Goal: Information Seeking & Learning: Learn about a topic

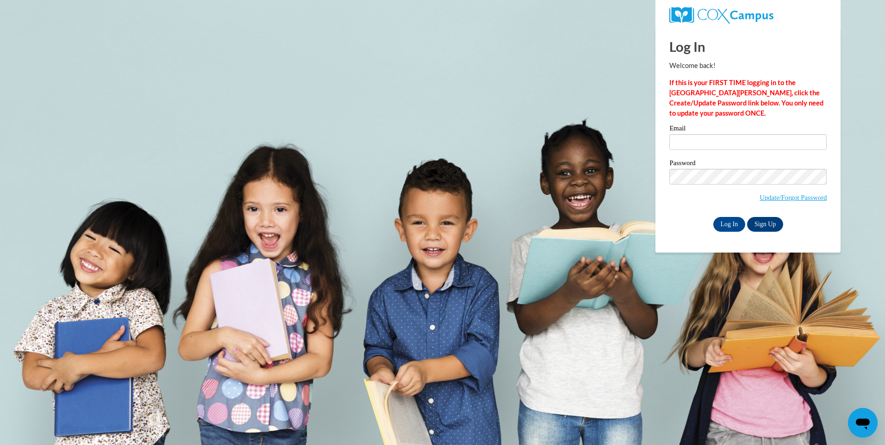
drag, startPoint x: 0, startPoint y: 0, endPoint x: 678, endPoint y: 143, distance: 693.1
click at [678, 143] on input "Email" at bounding box center [747, 142] width 157 height 16
type input "mbrooks@child-focus.org"
click at [683, 186] on span "Update/Forgot Password" at bounding box center [747, 188] width 157 height 38
click at [713, 217] on input "Log In" at bounding box center [729, 224] width 32 height 15
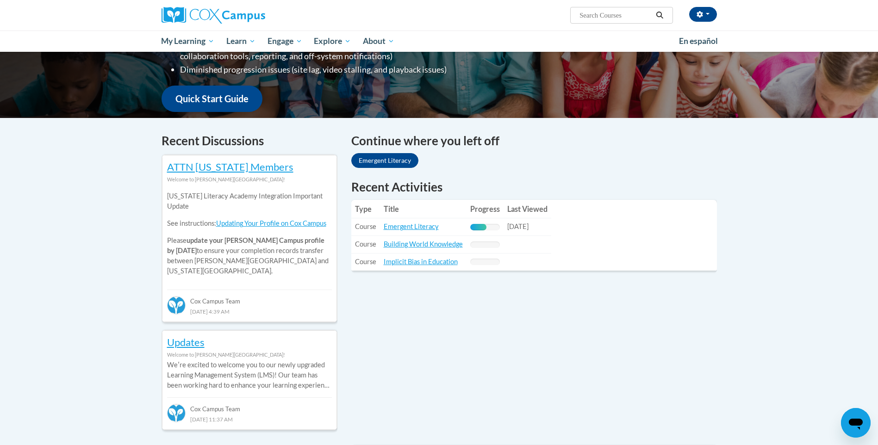
scroll to position [231, 0]
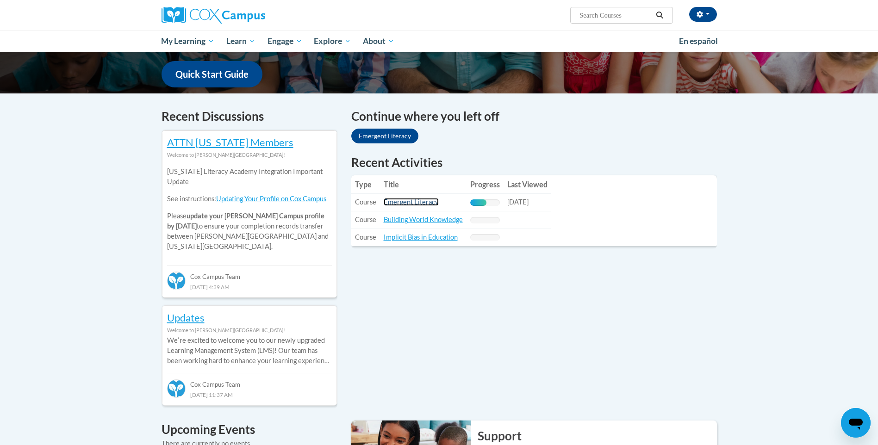
click at [406, 201] on link "Emergent Literacy" at bounding box center [411, 202] width 55 height 8
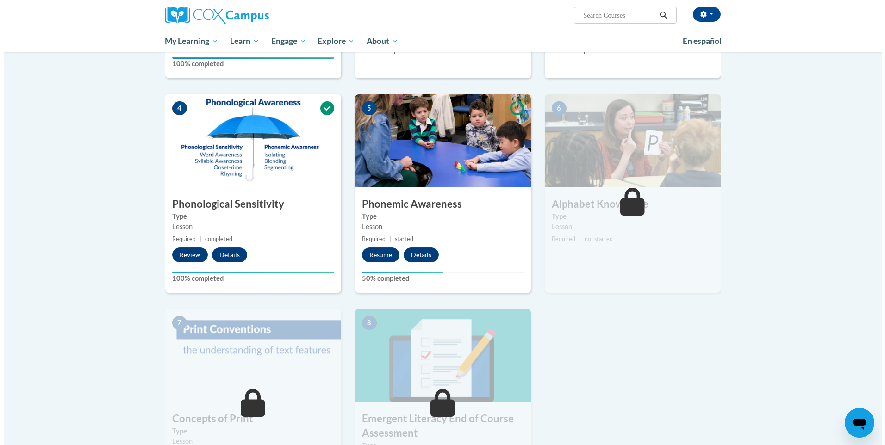
scroll to position [370, 0]
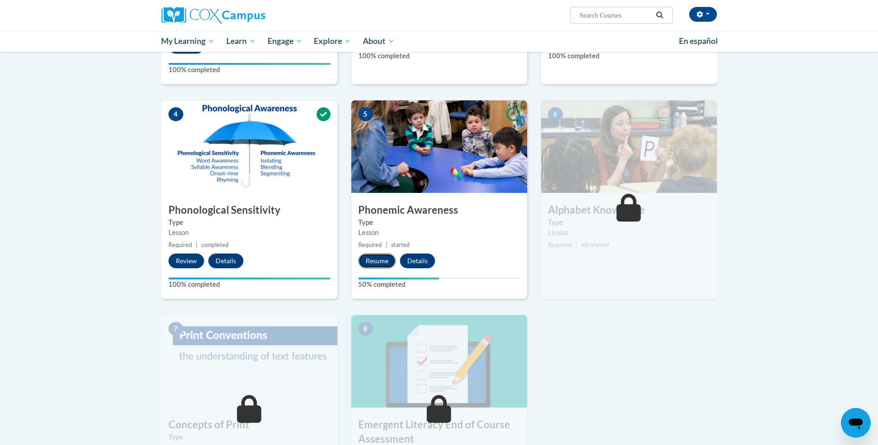
click at [374, 262] on button "Resume" at bounding box center [377, 261] width 38 height 15
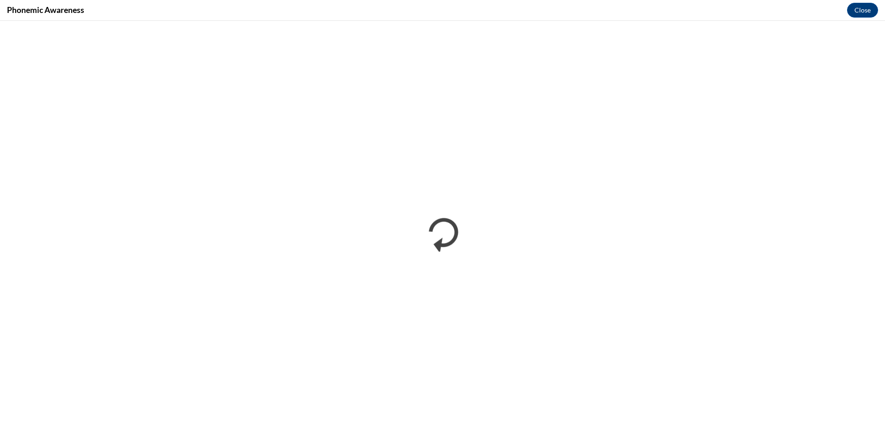
scroll to position [0, 0]
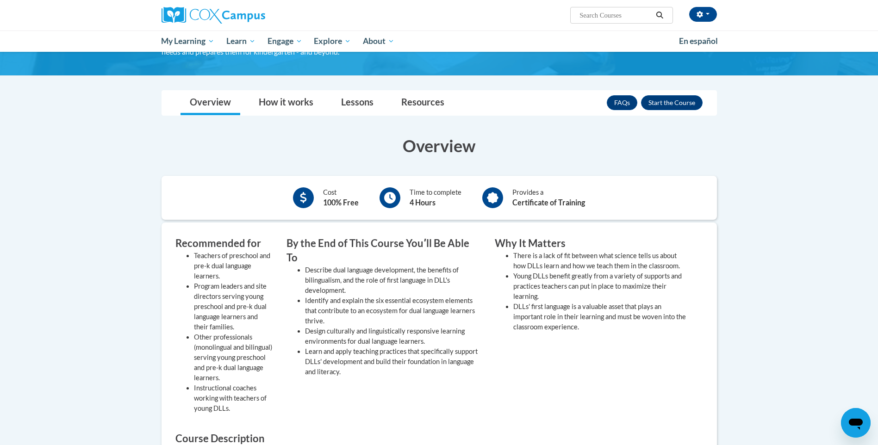
scroll to position [139, 0]
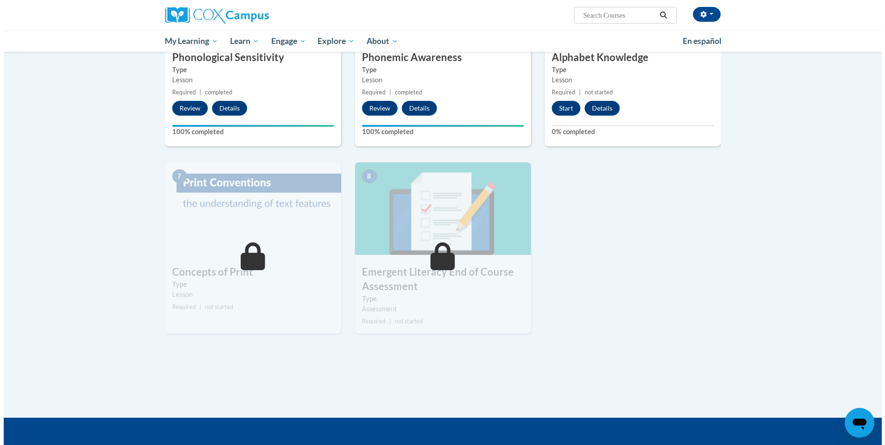
scroll to position [509, 0]
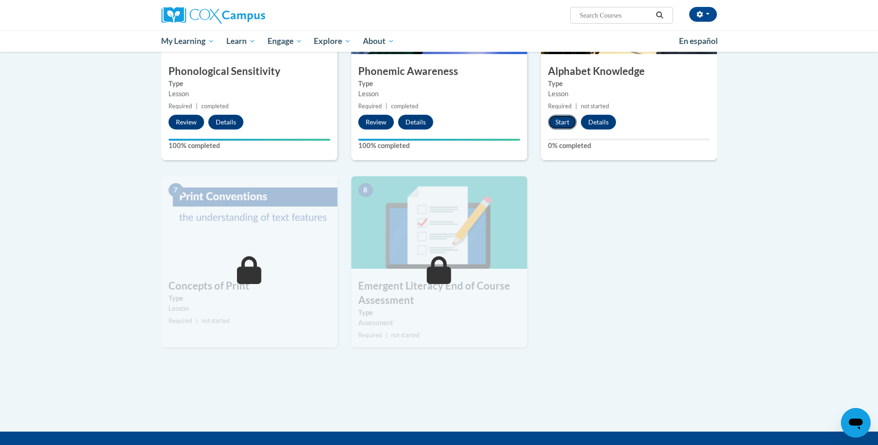
click at [558, 121] on button "Start" at bounding box center [562, 122] width 29 height 15
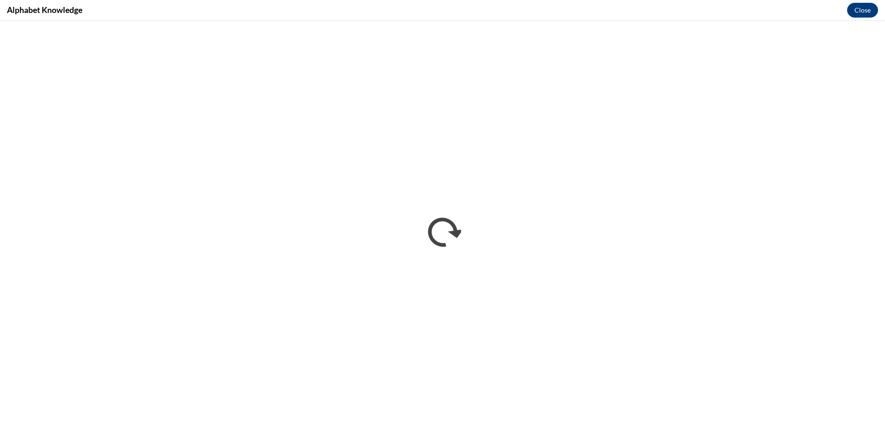
scroll to position [0, 0]
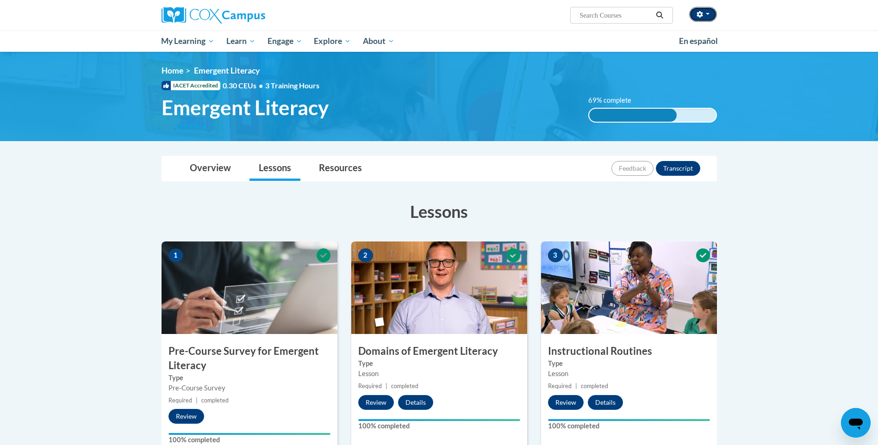
click at [710, 13] on button "button" at bounding box center [703, 14] width 28 height 15
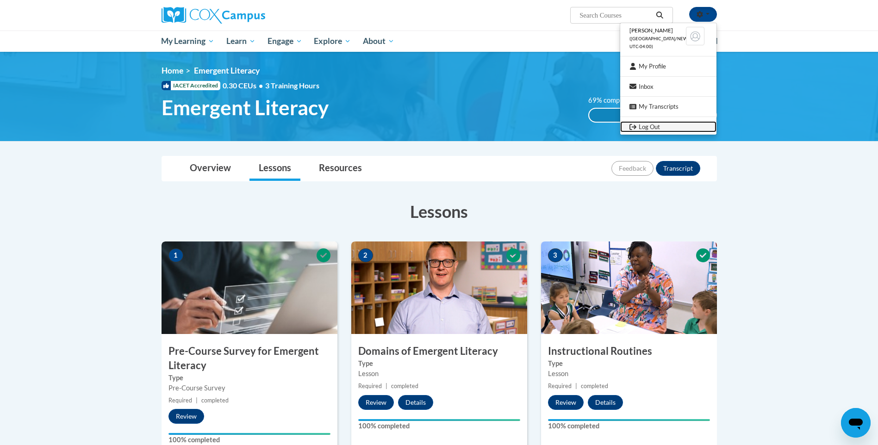
click at [638, 127] on link "Log Out" at bounding box center [668, 127] width 96 height 12
